Goal: Navigation & Orientation: Find specific page/section

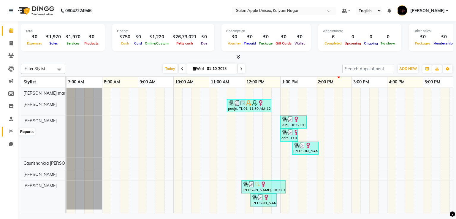
click at [11, 132] on icon at bounding box center [11, 131] width 4 height 4
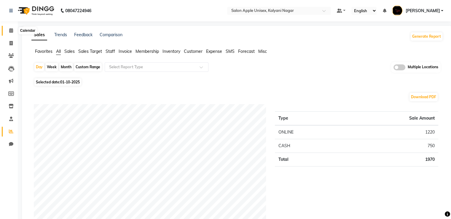
click at [9, 34] on span at bounding box center [11, 30] width 10 height 7
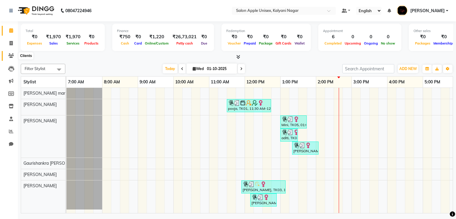
click at [11, 57] on icon at bounding box center [11, 55] width 6 height 4
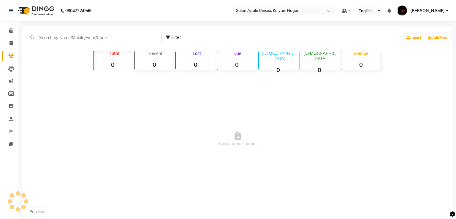
click at [11, 57] on icon at bounding box center [11, 55] width 6 height 4
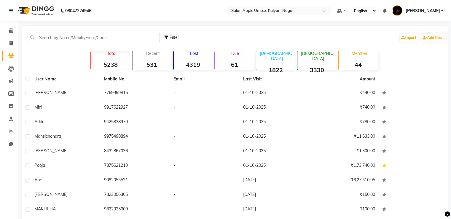
click at [156, 56] on p "Recent" at bounding box center [153, 53] width 37 height 5
click at [12, 33] on span at bounding box center [11, 30] width 10 height 7
